Goal: Find specific page/section: Find specific page/section

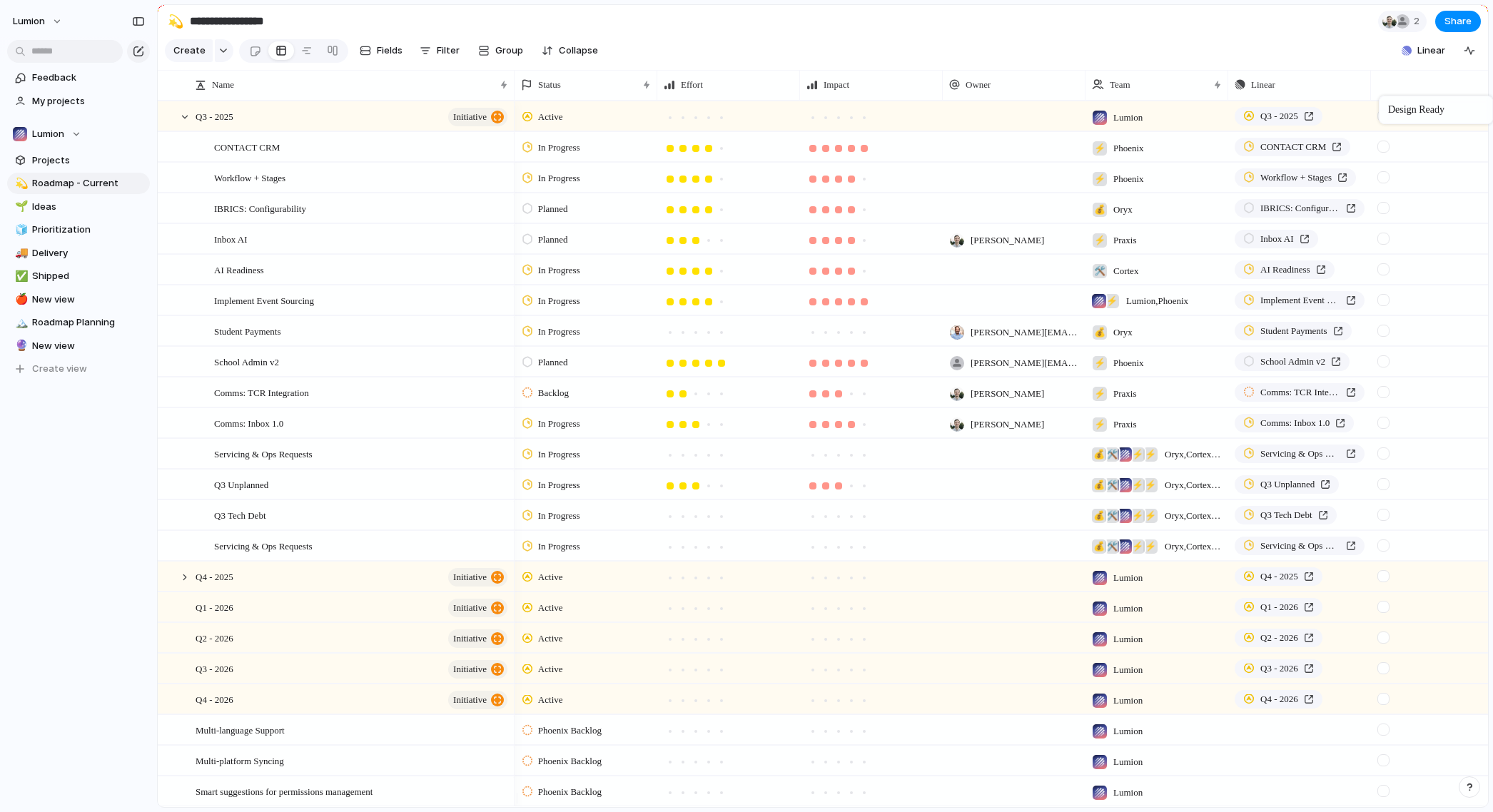
drag, startPoint x: 1174, startPoint y: 95, endPoint x: 1406, endPoint y: 97, distance: 232.0
click at [919, 30] on section "**********" at bounding box center [822, 20] width 1330 height 32
click at [383, 58] on span "Fields" at bounding box center [389, 51] width 25 height 15
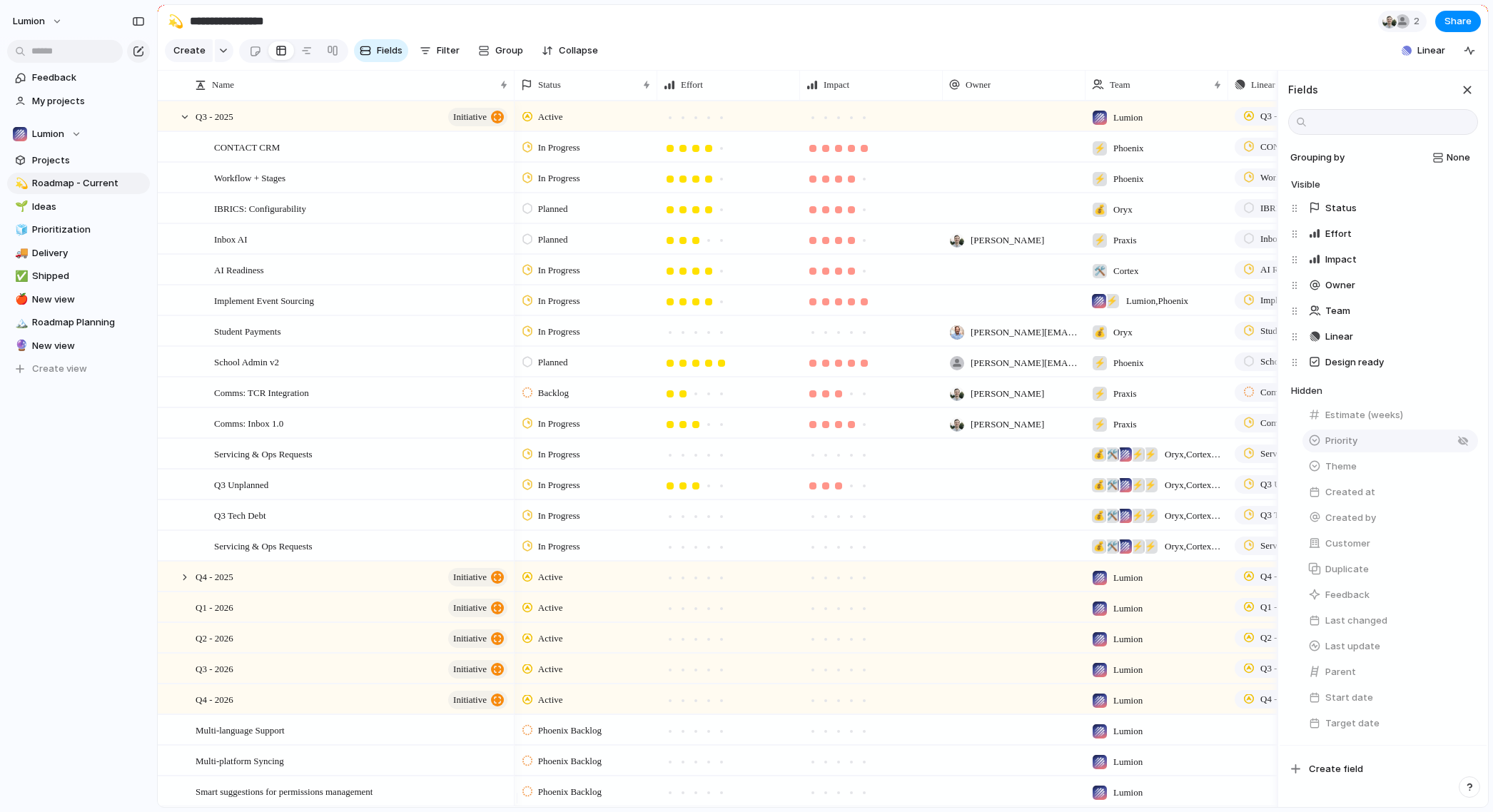
click at [1347, 452] on button "Priority" at bounding box center [1389, 440] width 175 height 23
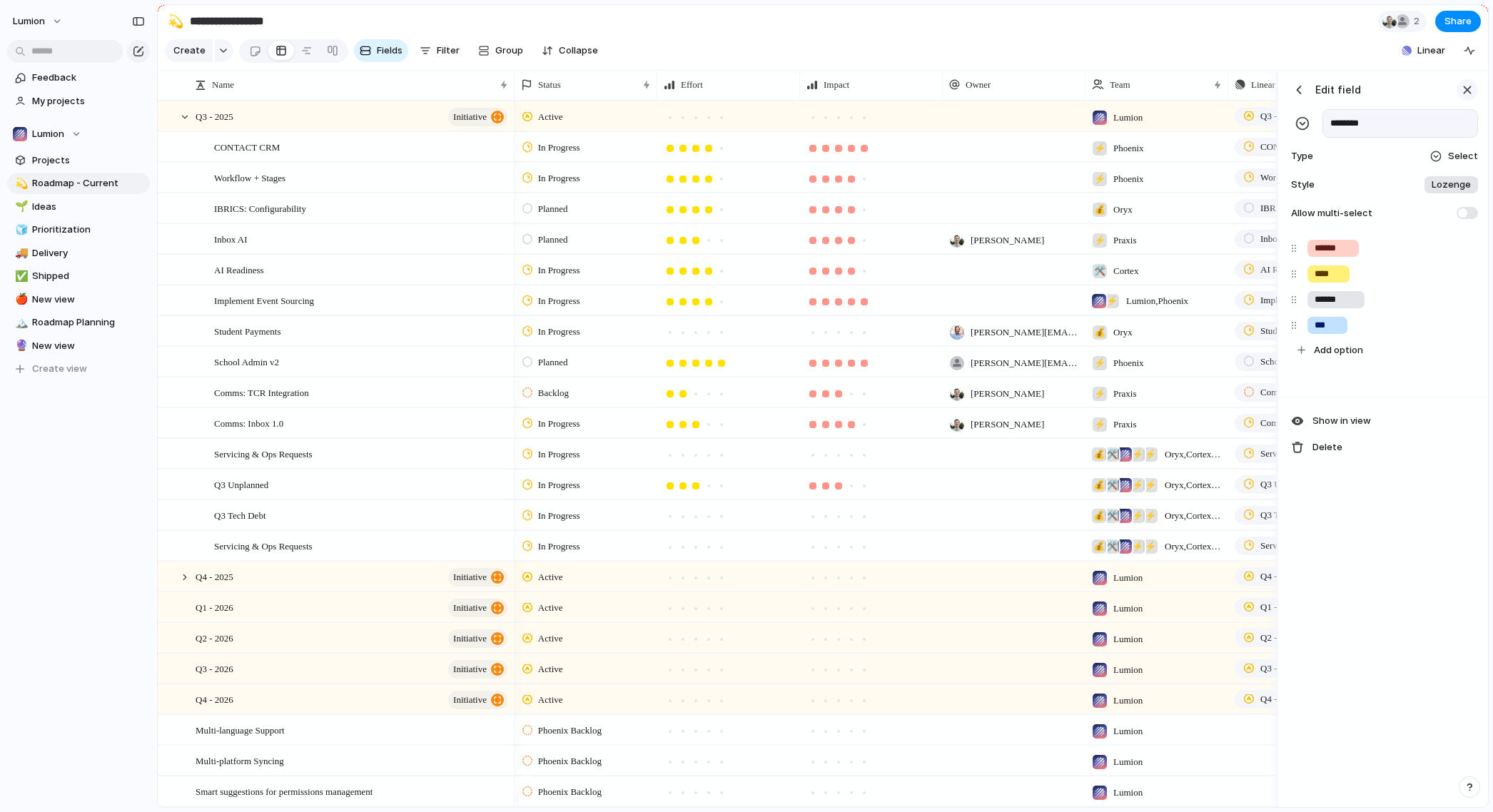
click at [1467, 97] on div "button" at bounding box center [1467, 89] width 15 height 15
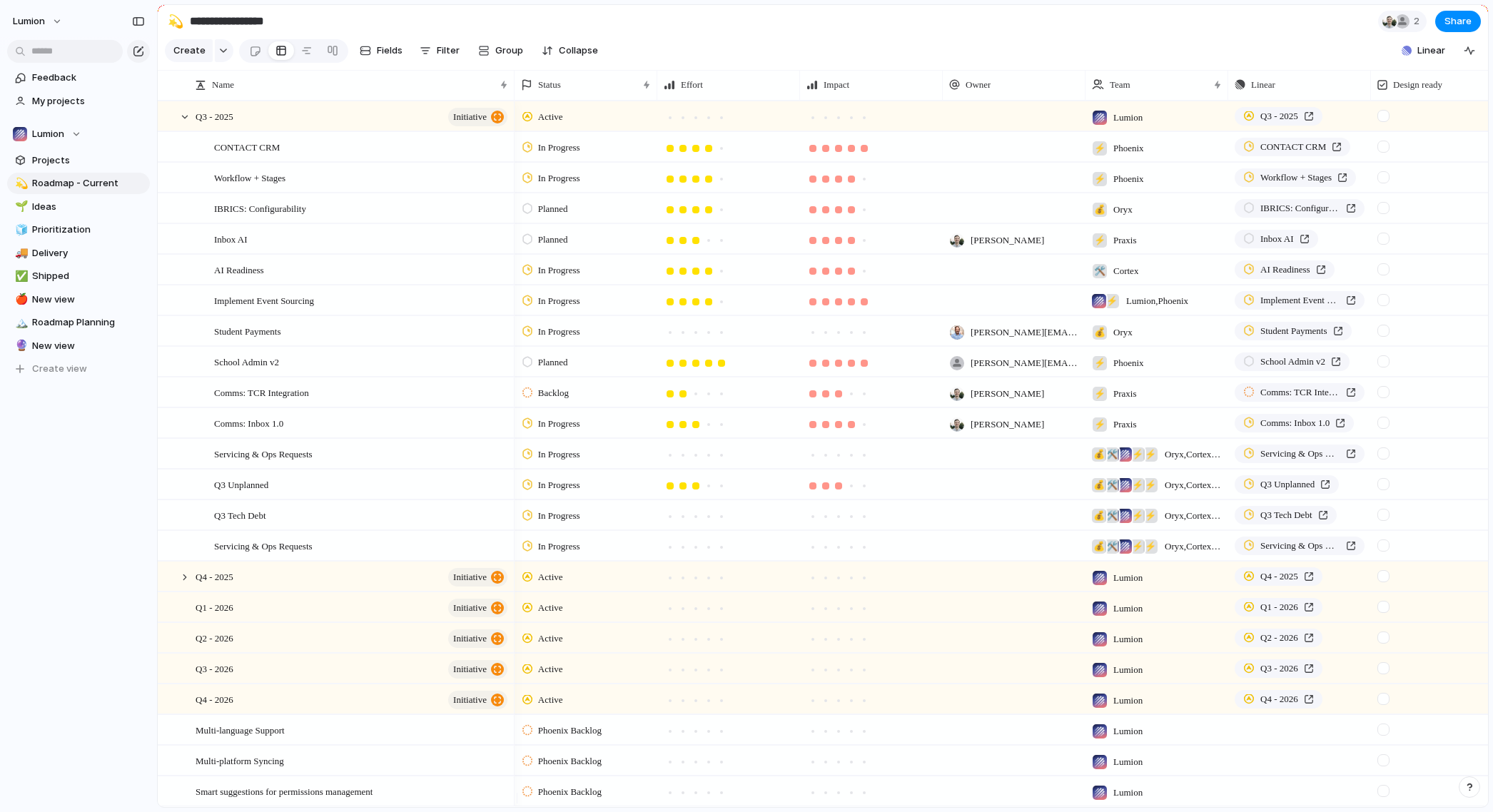
click at [716, 24] on section "**********" at bounding box center [822, 20] width 1330 height 32
click at [683, 336] on div at bounding box center [683, 333] width 7 height 7
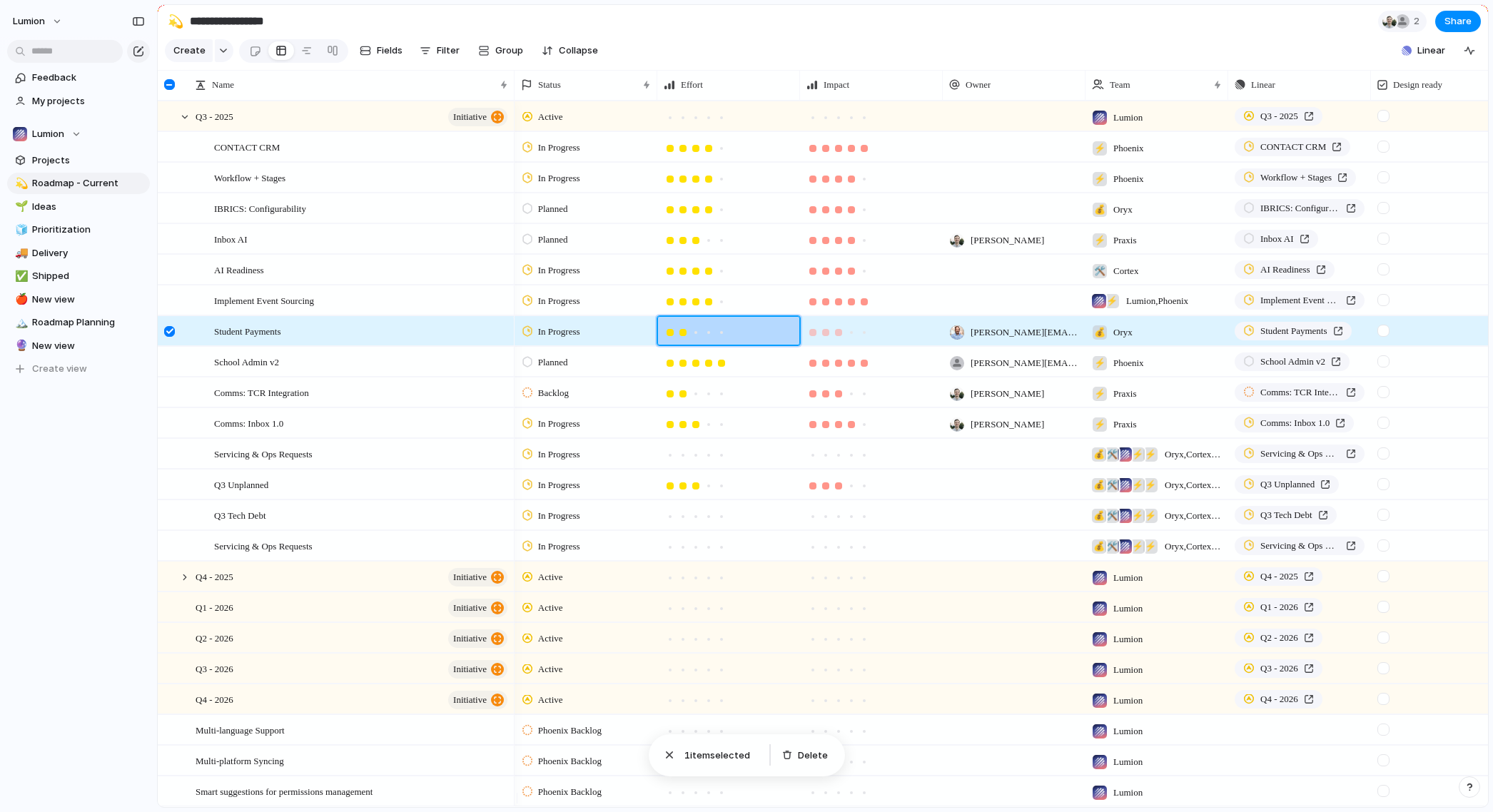
click at [841, 336] on div at bounding box center [838, 333] width 7 height 7
click at [168, 336] on div at bounding box center [169, 332] width 11 height 11
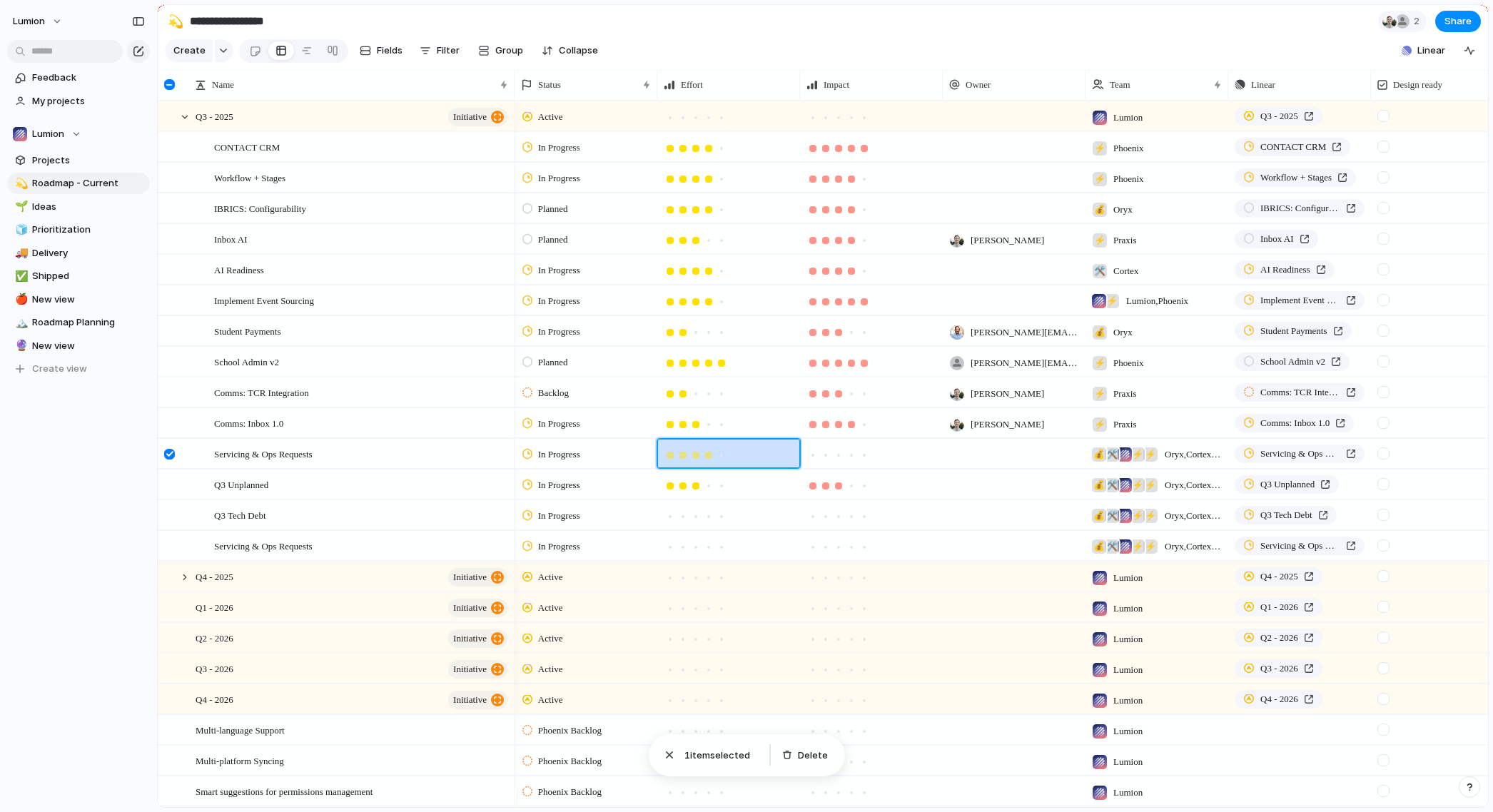
click at [707, 459] on div at bounding box center [708, 456] width 7 height 7
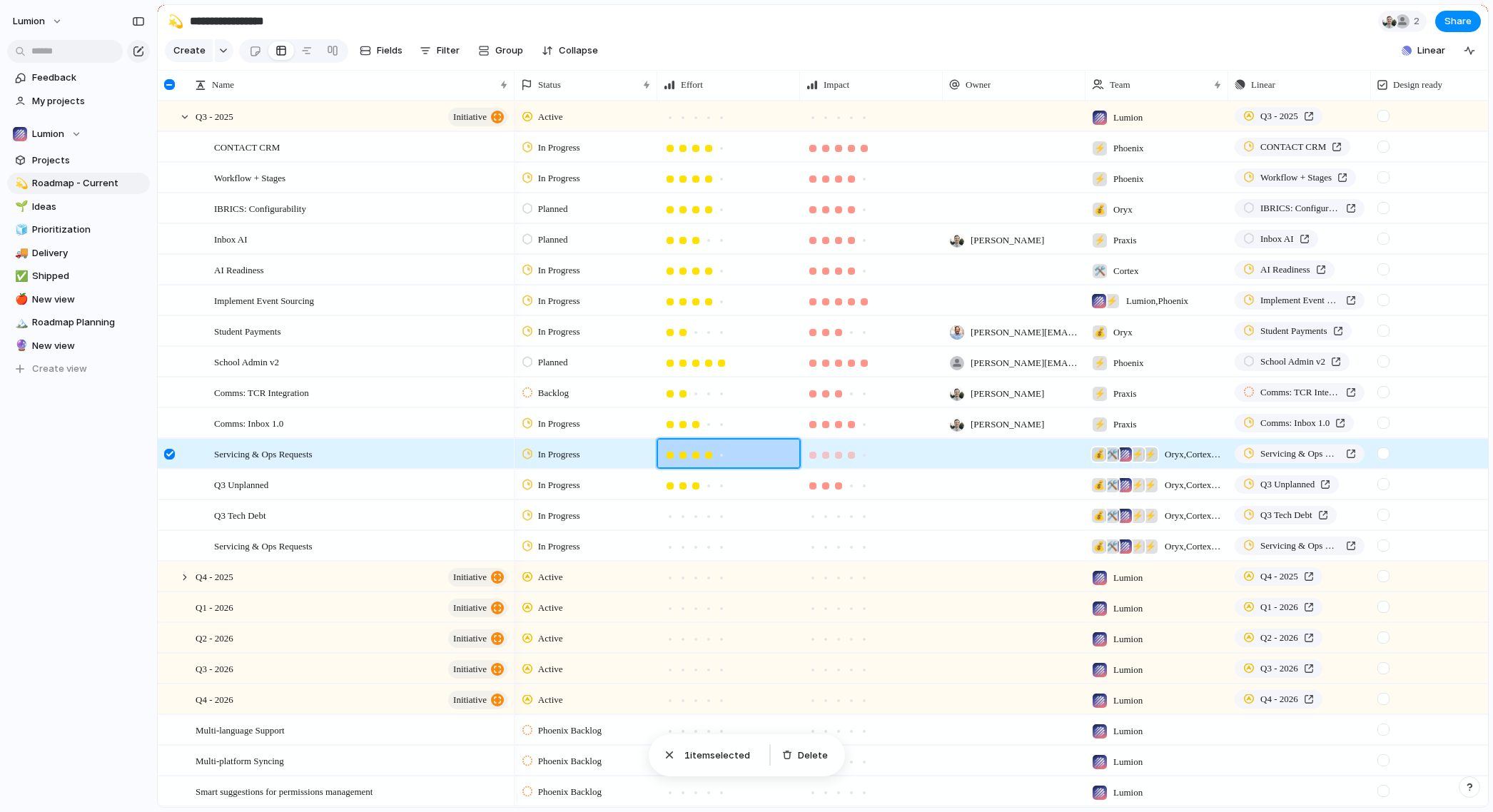
click at [853, 459] on div at bounding box center [851, 456] width 7 height 7
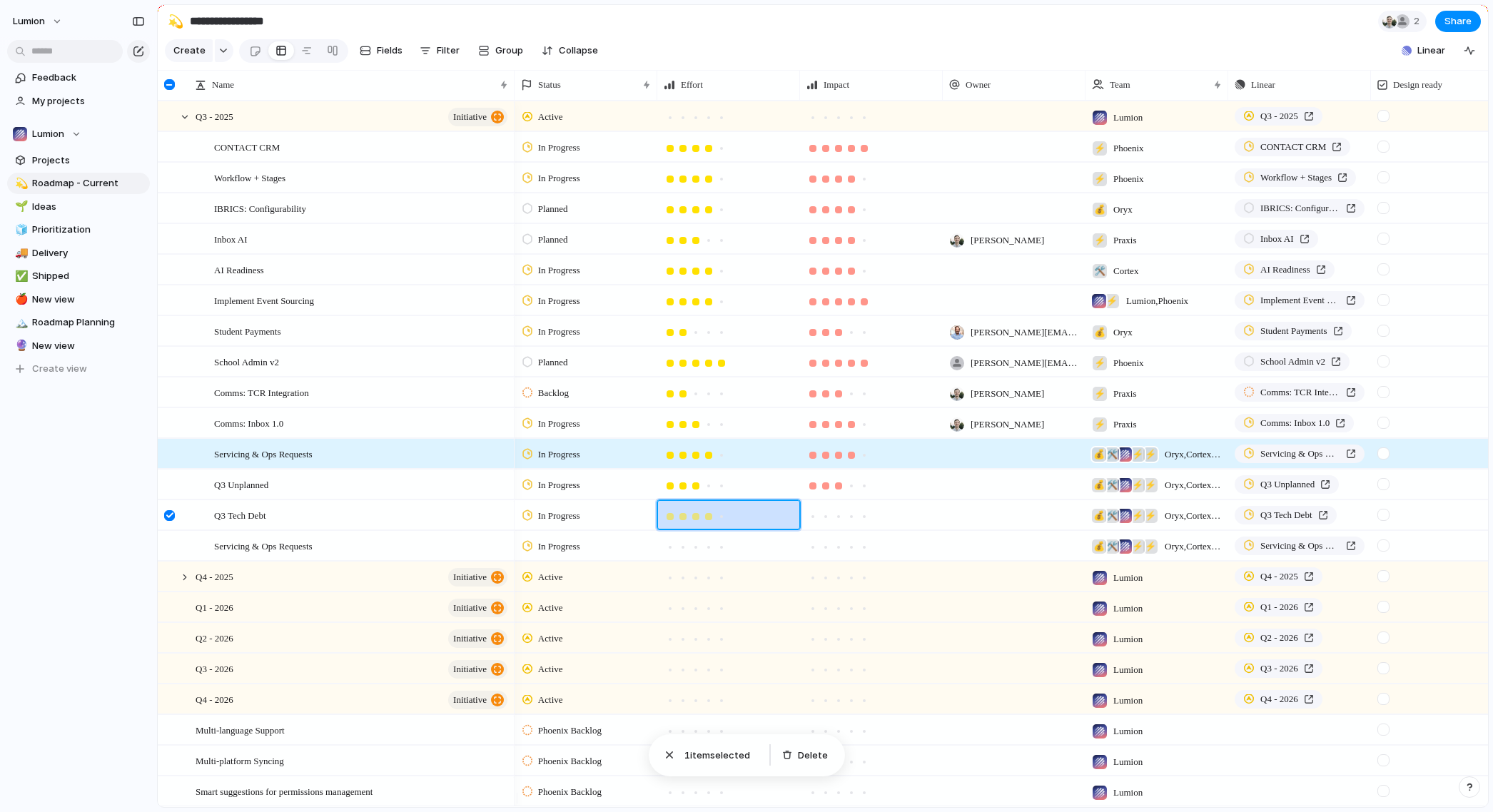
click at [711, 520] on div at bounding box center [708, 516] width 7 height 7
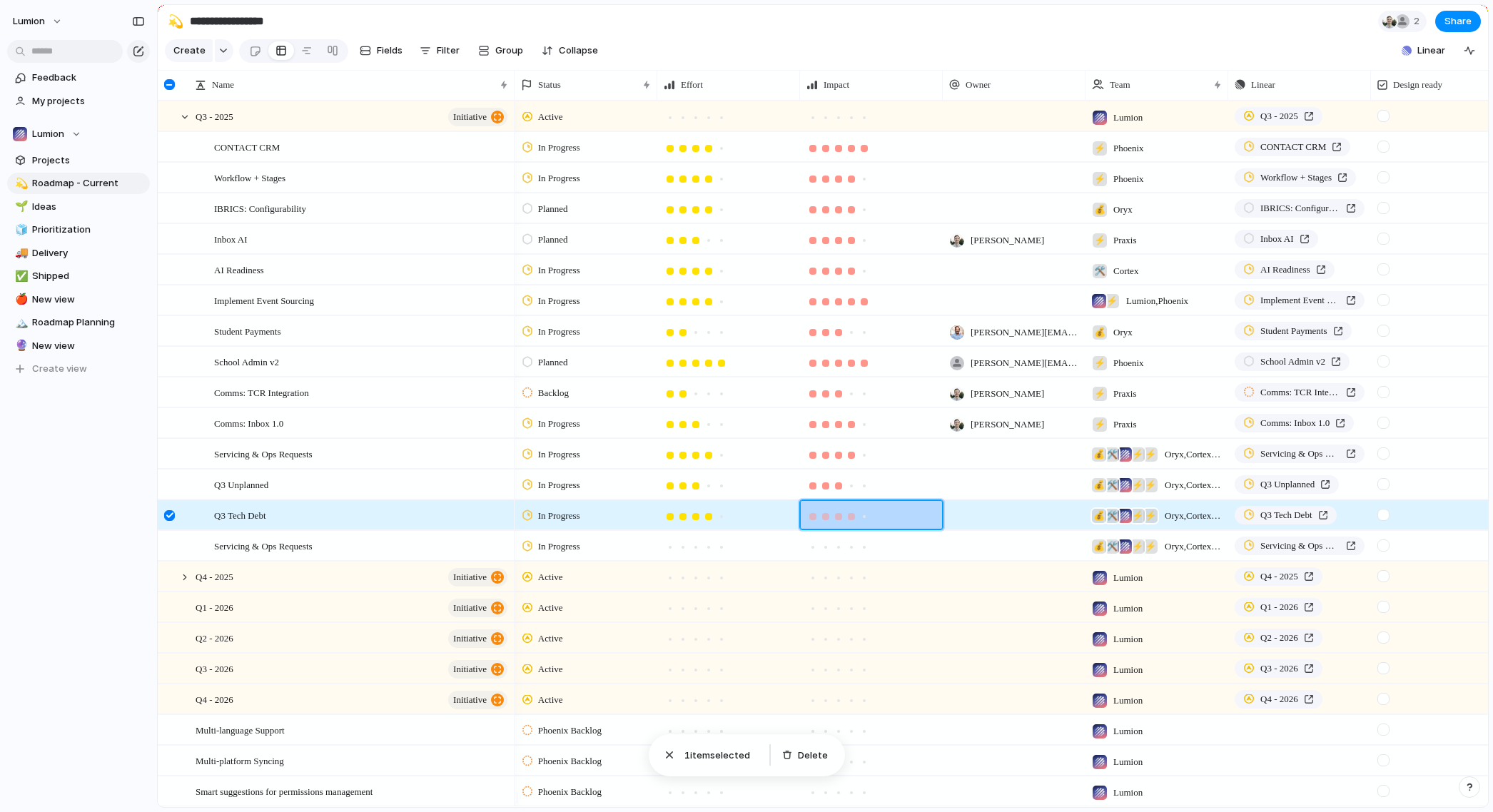
click at [851, 520] on div at bounding box center [851, 516] width 7 height 7
click at [356, 558] on div "Servicing & Ops Requests" at bounding box center [361, 546] width 296 height 29
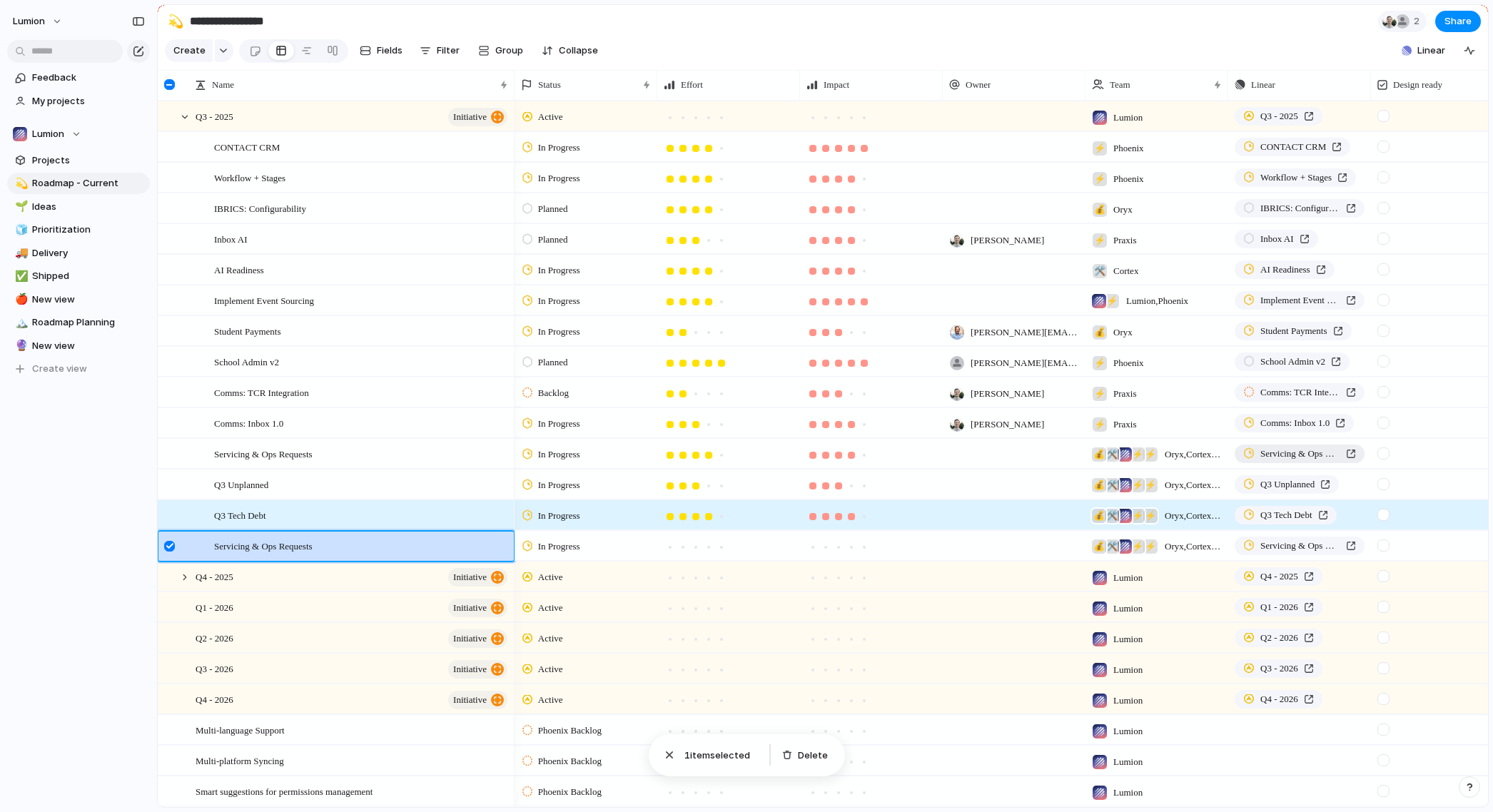
click at [1293, 461] on span "Servicing & Ops Requests" at bounding box center [1300, 454] width 80 height 15
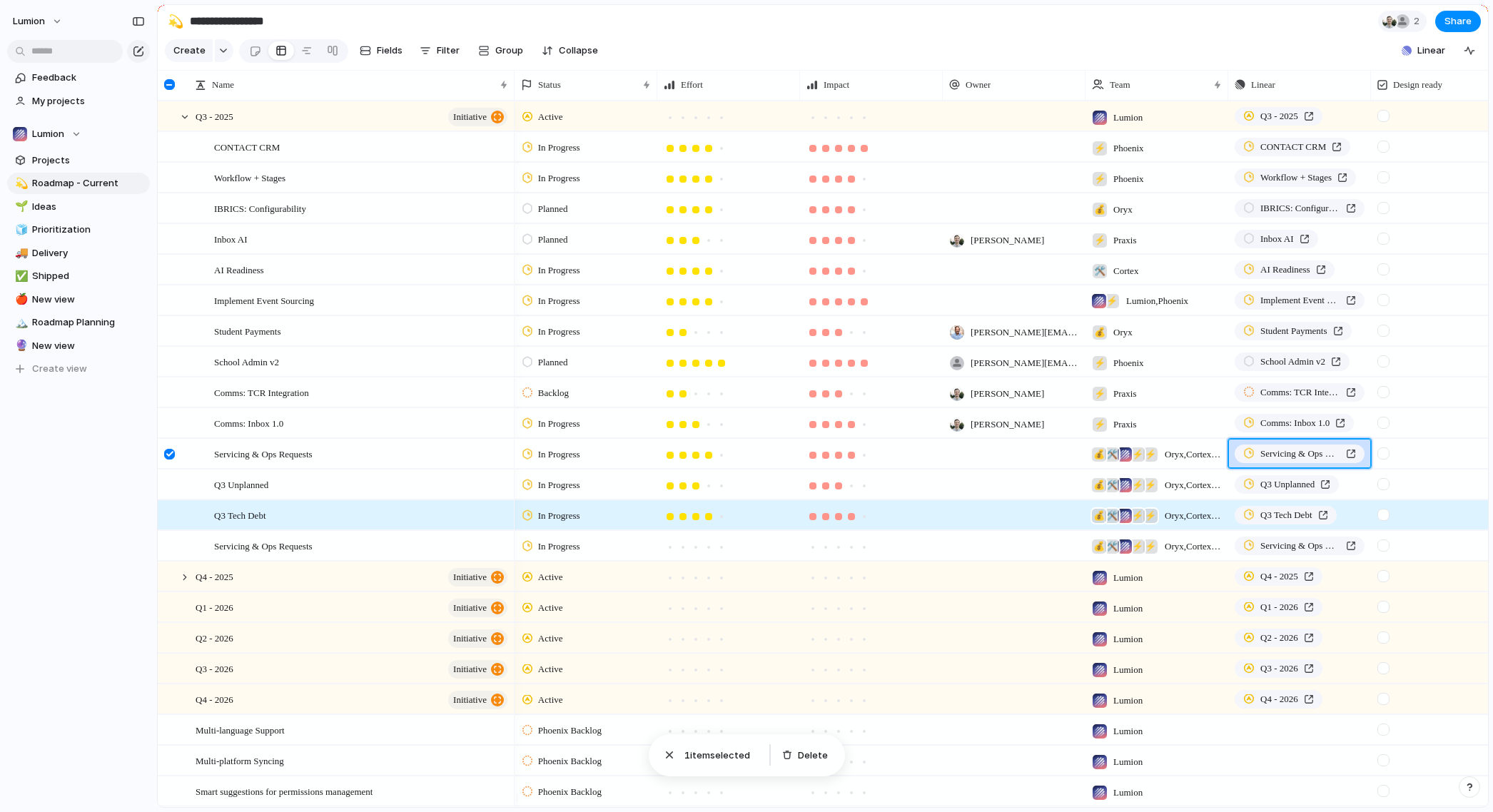
click at [863, 15] on section "**********" at bounding box center [822, 20] width 1330 height 32
click at [626, 637] on div "Active" at bounding box center [586, 636] width 141 height 25
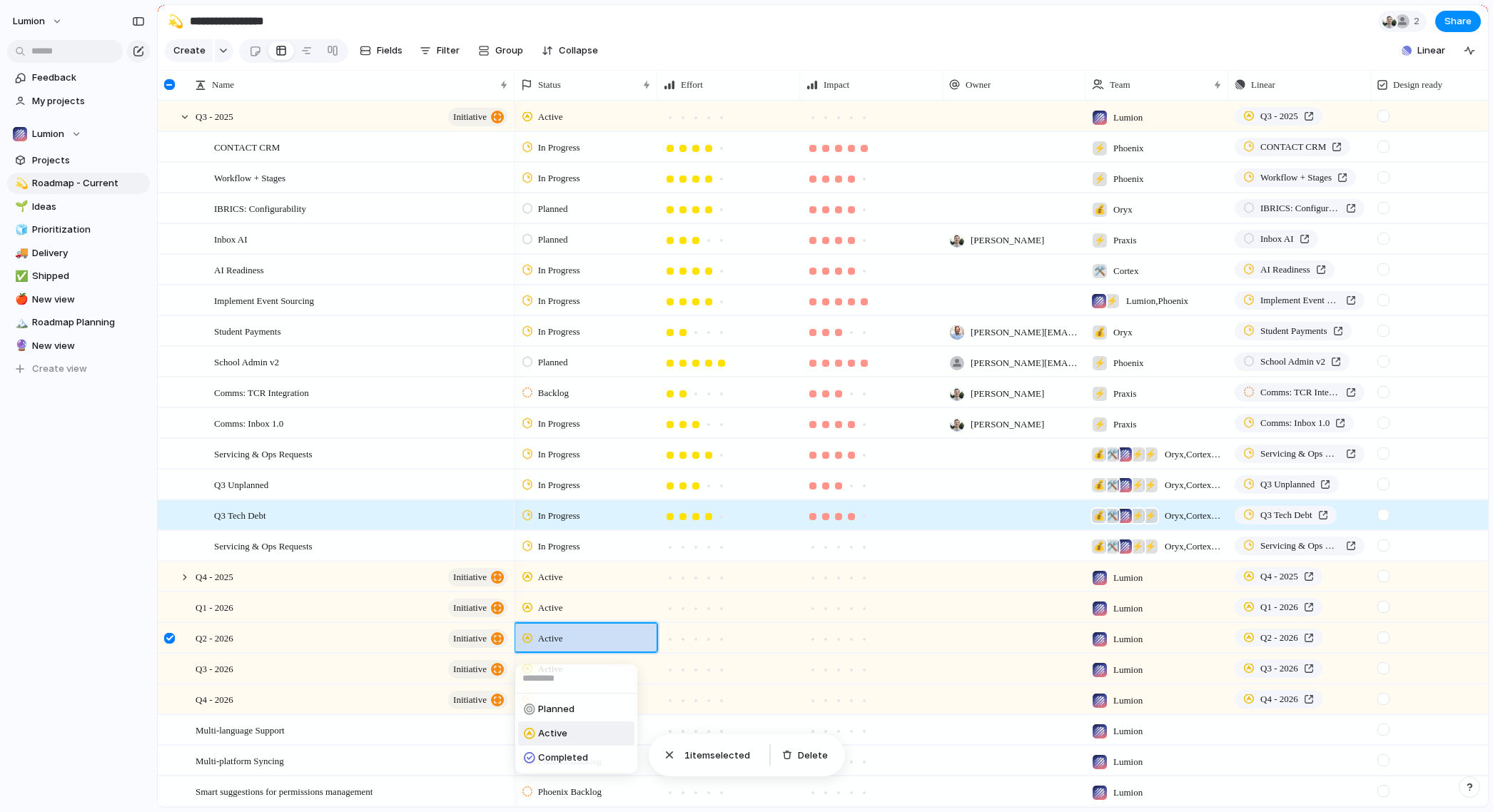
click at [368, 463] on div "Planned Active Completed" at bounding box center [746, 406] width 1493 height 812
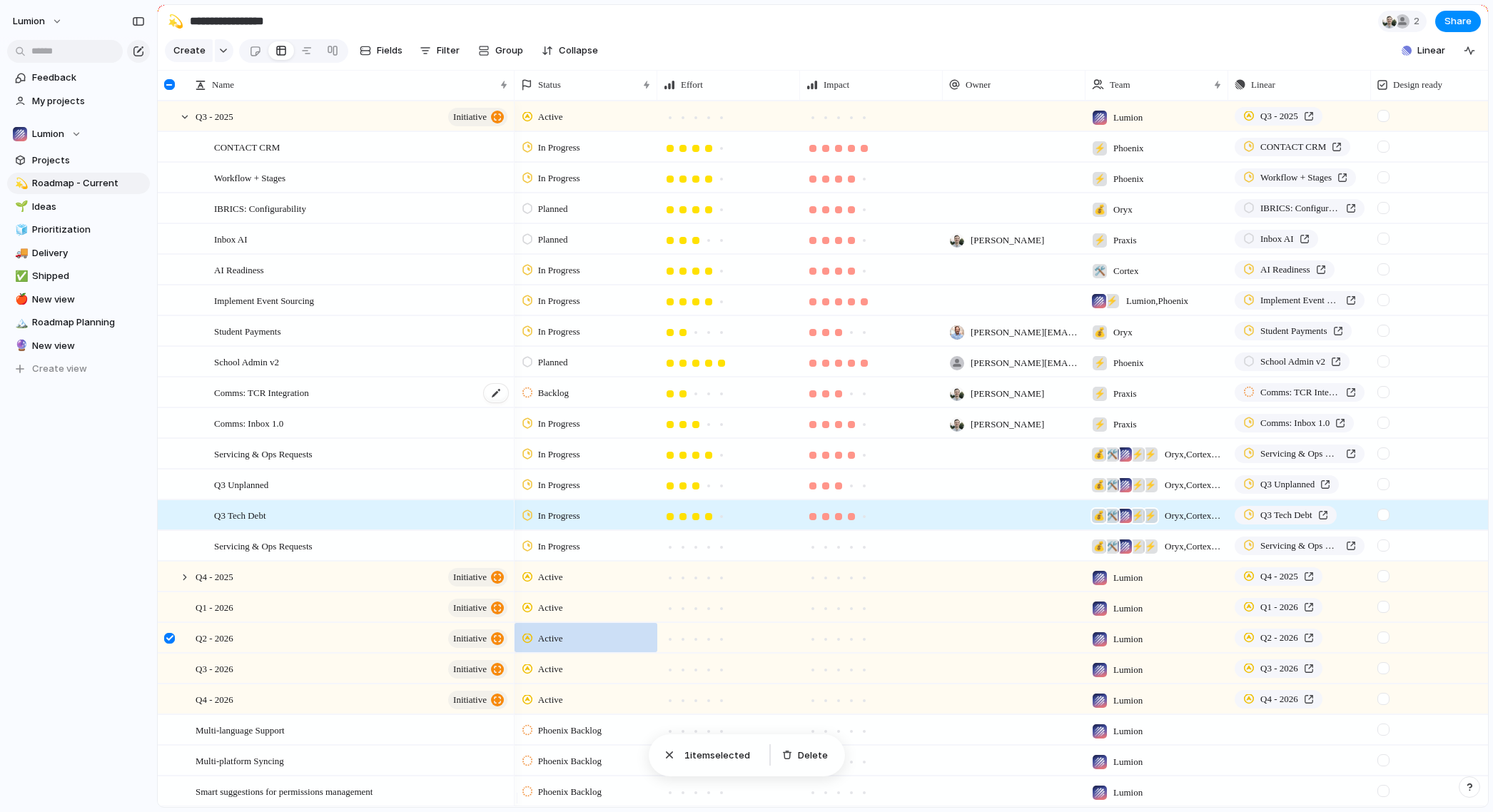
click at [378, 397] on div "Comms: TCR Integration" at bounding box center [361, 393] width 296 height 29
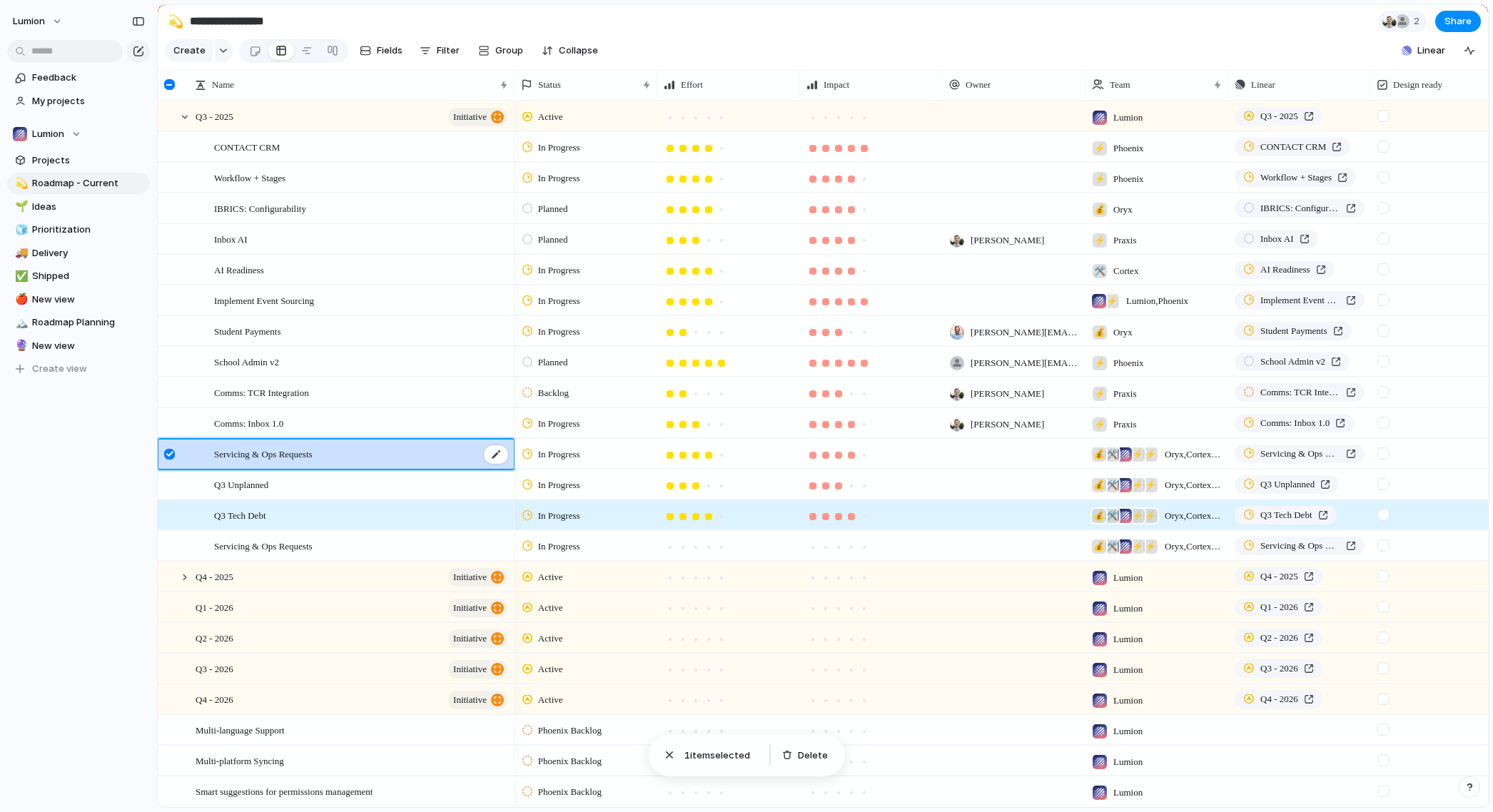
click at [356, 469] on div "Servicing & Ops Requests" at bounding box center [361, 454] width 296 height 29
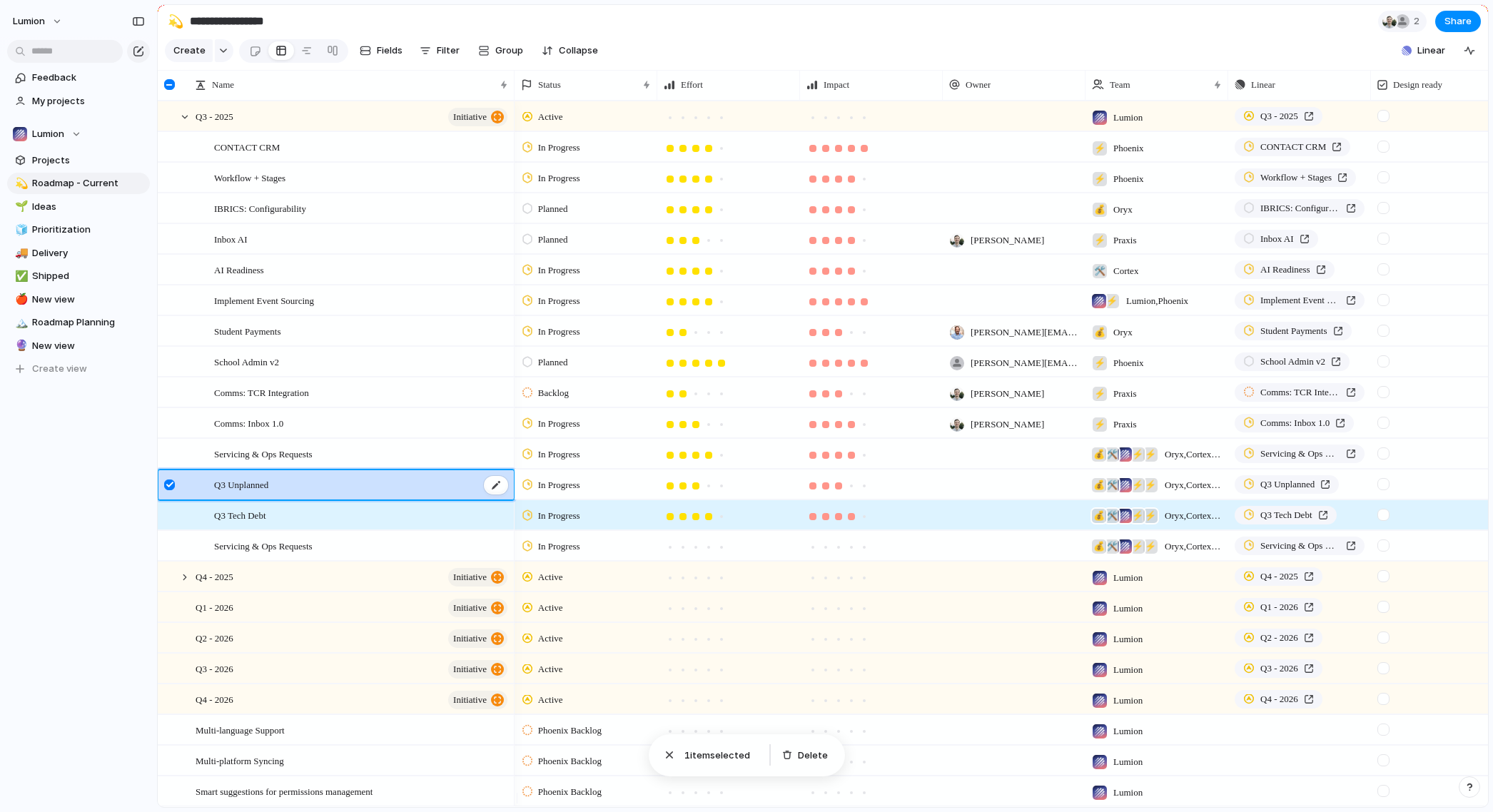
click at [386, 499] on div "Q3 Unplanned" at bounding box center [361, 485] width 296 height 29
click at [163, 526] on div at bounding box center [171, 520] width 25 height 38
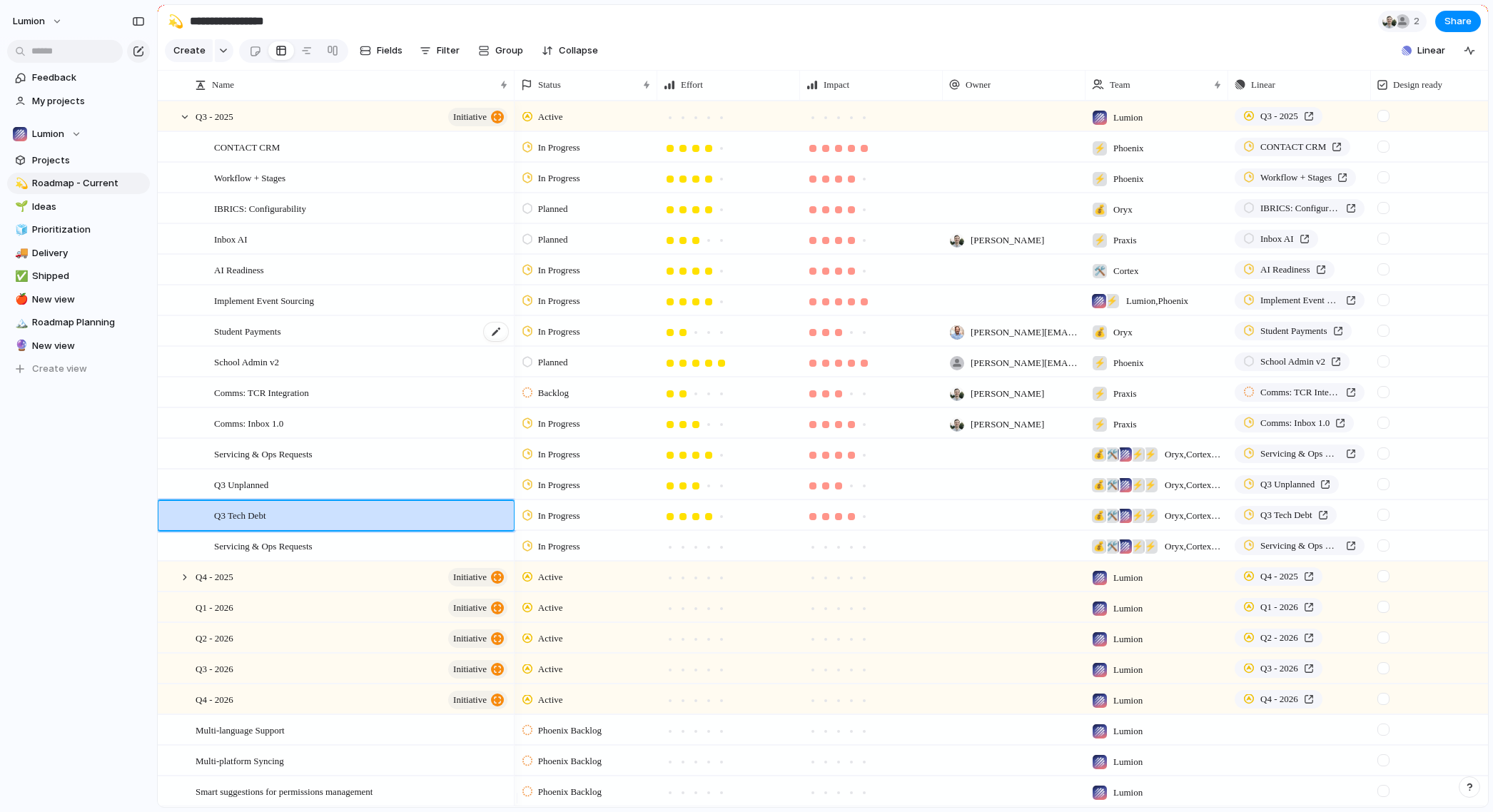
click at [476, 343] on div "Student Payments" at bounding box center [361, 331] width 296 height 29
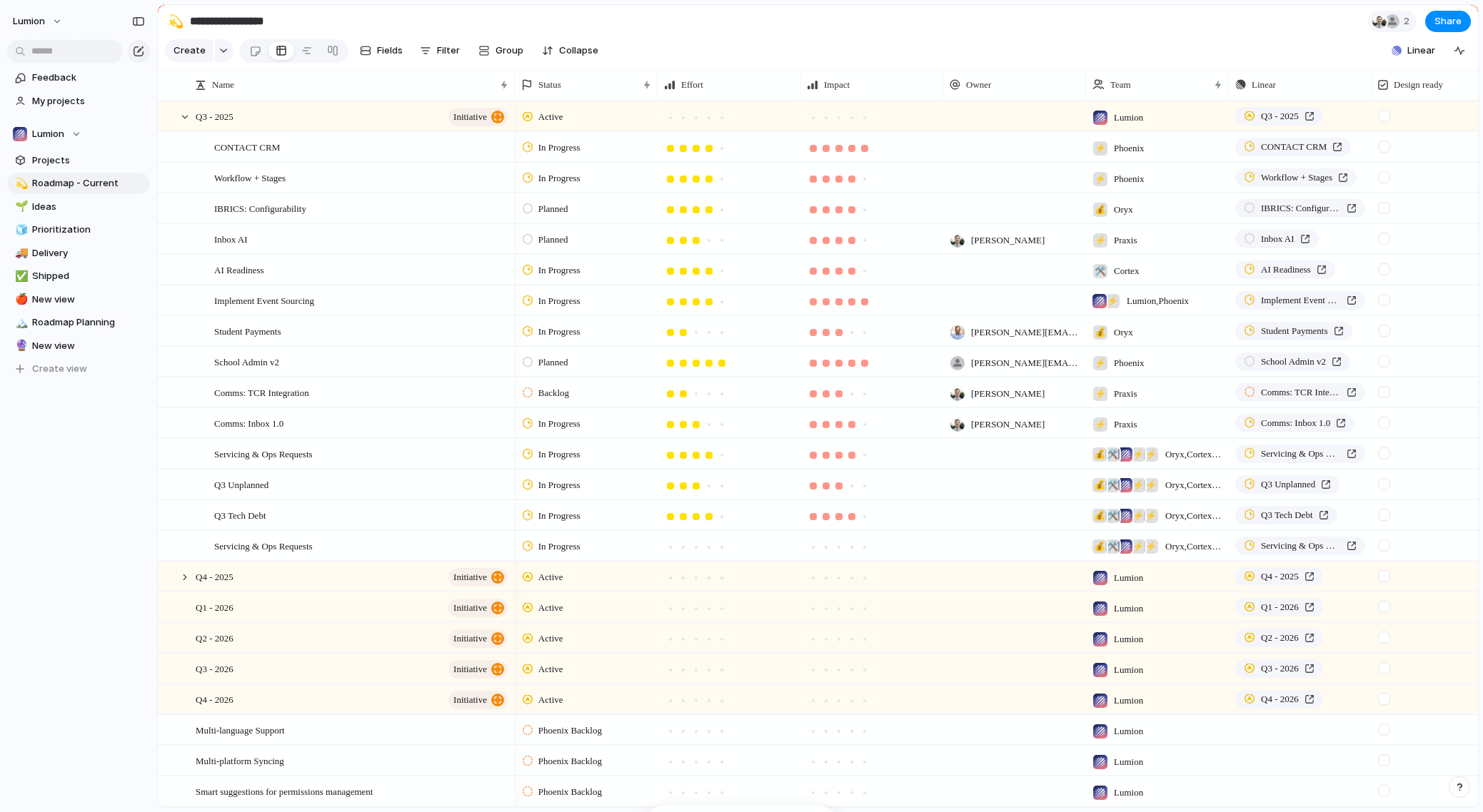
click at [675, 27] on section "**********" at bounding box center [817, 20] width 1320 height 32
